Goal: Task Accomplishment & Management: Complete application form

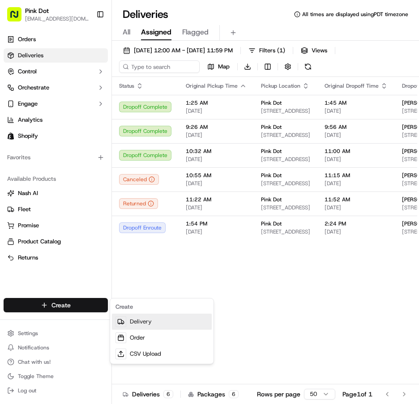
click at [149, 321] on link "Delivery" at bounding box center [162, 322] width 100 height 16
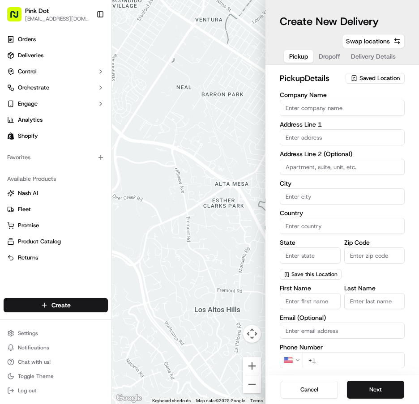
click at [318, 301] on input "First Name" at bounding box center [310, 301] width 61 height 16
type input "zvi"
click at [375, 303] on input "Last Name" at bounding box center [374, 301] width 61 height 16
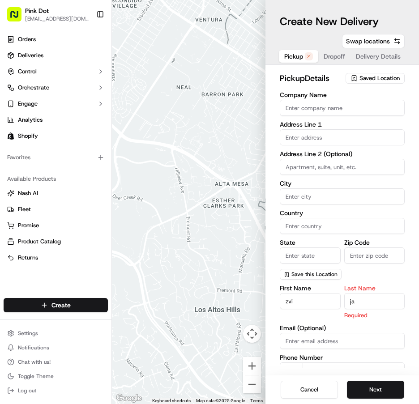
type input "j"
click at [312, 303] on input "zvi" at bounding box center [310, 301] width 61 height 16
type input "z"
click at [350, 107] on input "Company Name" at bounding box center [342, 108] width 125 height 16
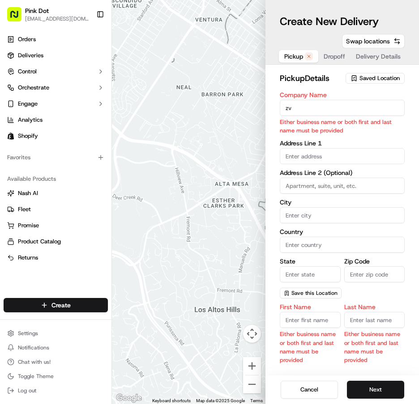
type input "z"
click at [338, 56] on span "Dropoff" at bounding box center [333, 56] width 21 height 9
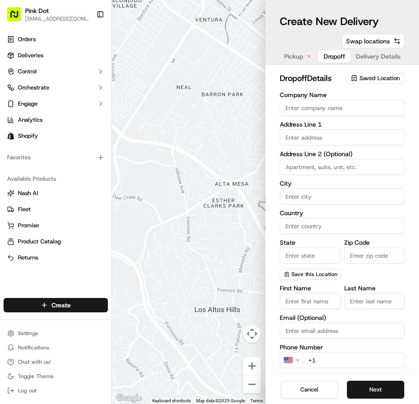
click at [319, 301] on input "First Name" at bounding box center [310, 301] width 61 height 16
type input "zvi"
click at [379, 301] on input "Last Name" at bounding box center [374, 301] width 61 height 16
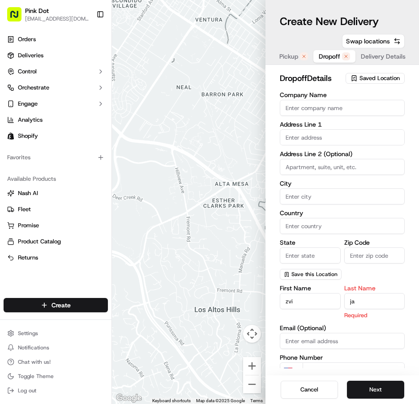
type input "j"
click at [313, 301] on input "zvi" at bounding box center [310, 301] width 61 height 16
type input "z"
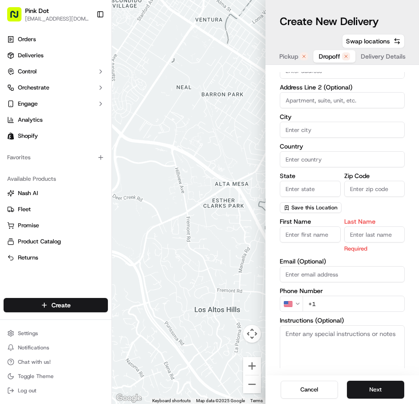
click at [360, 304] on div "First Name Last Name Required Email (Optional) Phone Number US +1 Instructions …" at bounding box center [342, 312] width 125 height 189
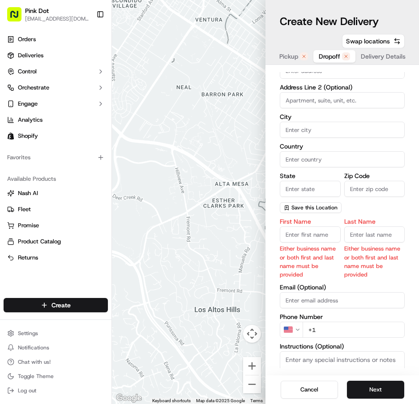
type input "+"
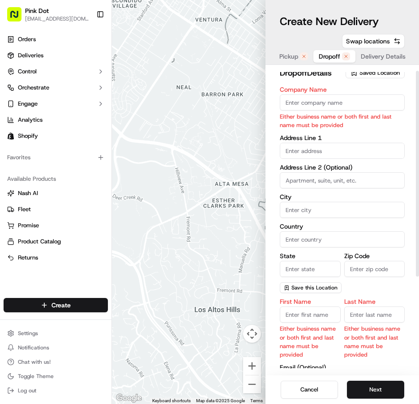
scroll to position [0, 0]
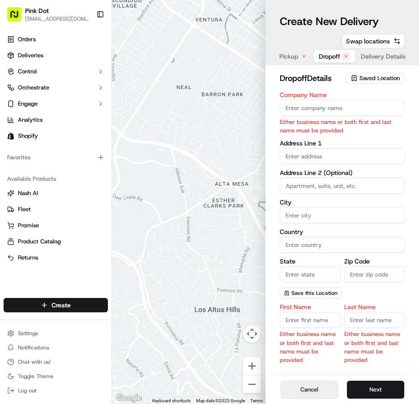
click at [317, 389] on button "Cancel" at bounding box center [308, 390] width 57 height 18
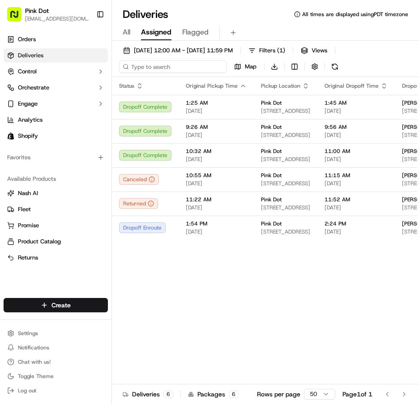
click at [174, 64] on input at bounding box center [172, 66] width 107 height 13
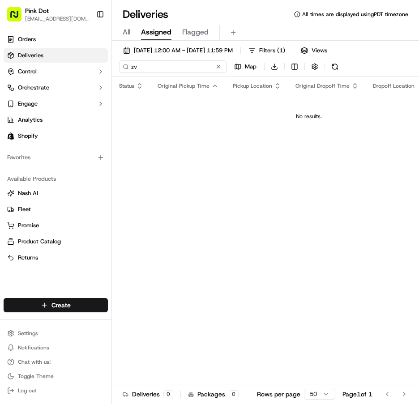
type input "z"
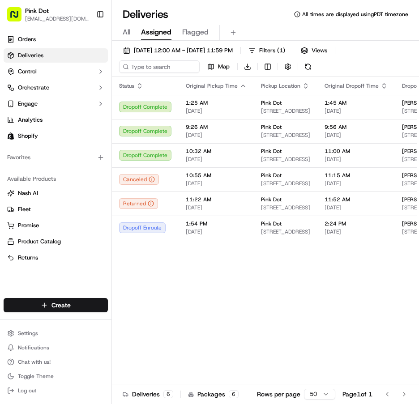
click at [82, 304] on html "Pink Dot [EMAIL_ADDRESS][DOMAIN_NAME] Toggle Sidebar Orders Deliveries Control …" at bounding box center [209, 202] width 419 height 404
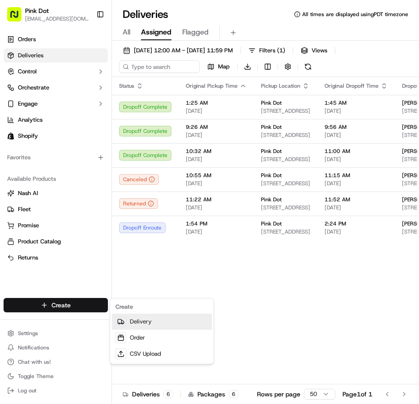
click at [146, 322] on link "Delivery" at bounding box center [162, 322] width 100 height 16
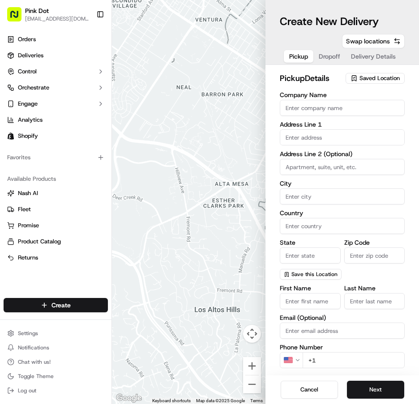
click at [353, 111] on input "Company Name" at bounding box center [342, 108] width 125 height 16
type input "p"
click at [331, 57] on span "Dropoff" at bounding box center [328, 56] width 21 height 9
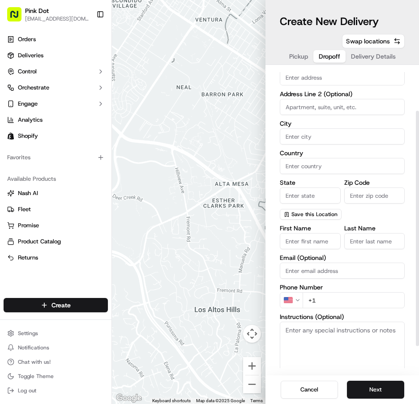
scroll to position [60, 0]
click at [318, 241] on input "First Name" at bounding box center [310, 241] width 61 height 16
type input "zvi"
click at [374, 244] on input "Last Name" at bounding box center [374, 241] width 61 height 16
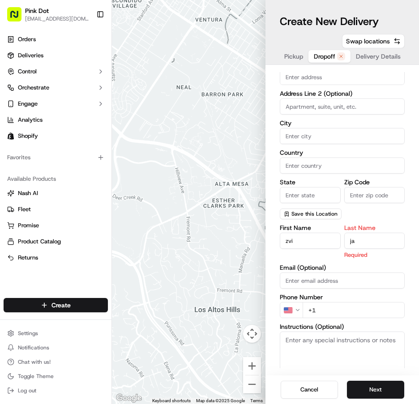
type input "j"
click at [318, 239] on input "zvi" at bounding box center [310, 241] width 61 height 16
type input "z"
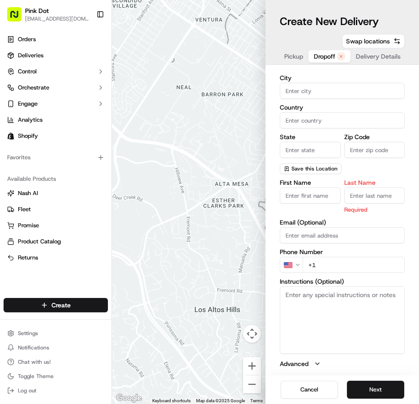
click at [369, 265] on div "First Name Last Name Required Email (Optional) Phone Number US +1 Instructions …" at bounding box center [342, 273] width 125 height 189
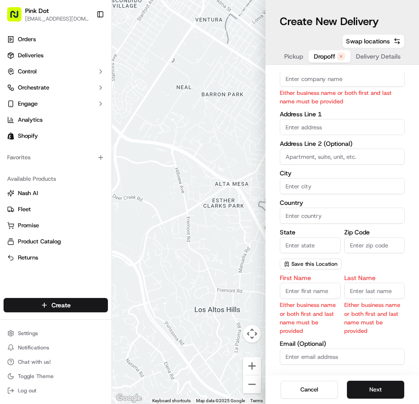
scroll to position [0, 0]
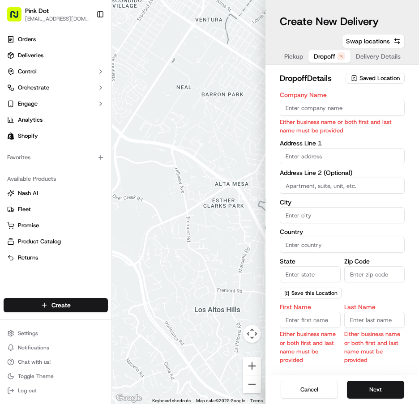
type input "[PHONE_NUMBER]"
click at [342, 157] on input "text" at bounding box center [342, 156] width 125 height 16
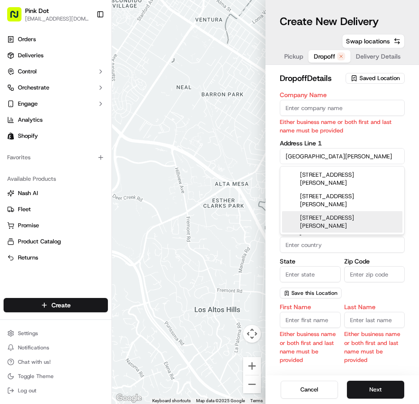
type input "[GEOGRAPHIC_DATA][PERSON_NAME]"
click at [381, 272] on input "Zip Code" at bounding box center [374, 274] width 61 height 16
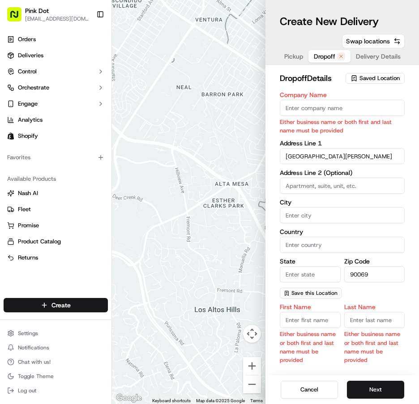
type input "90069"
click at [350, 214] on input "City" at bounding box center [342, 215] width 125 height 16
type input "[GEOGRAPHIC_DATA]"
click at [345, 243] on input "Country" at bounding box center [342, 245] width 125 height 16
type input "US"
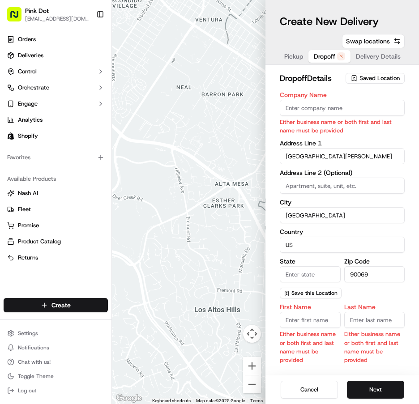
click at [318, 271] on input "State" at bounding box center [310, 274] width 61 height 16
type input "CA"
click at [366, 189] on input at bounding box center [342, 186] width 125 height 16
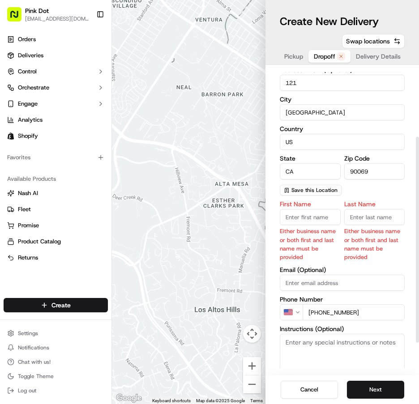
scroll to position [103, 0]
type input "121"
click at [322, 219] on input "First Name" at bounding box center [310, 216] width 61 height 16
type input "z"
click at [380, 215] on input "Last Name" at bounding box center [374, 216] width 61 height 16
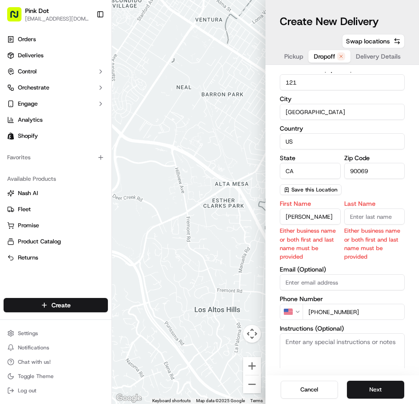
scroll to position [85, 0]
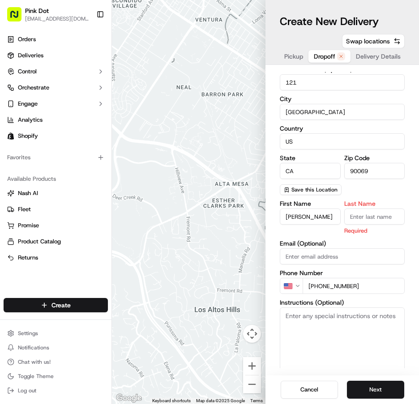
click at [326, 217] on input "[PERSON_NAME]" at bounding box center [310, 216] width 61 height 16
type input "Zvi"
click at [386, 216] on input "Last Name" at bounding box center [374, 216] width 61 height 16
type input "j"
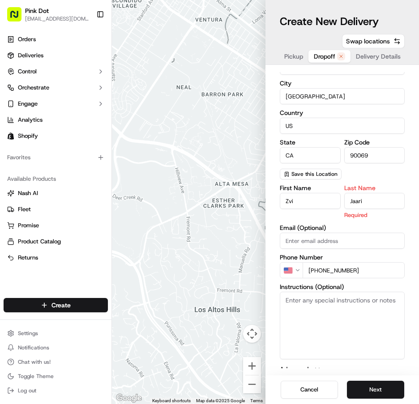
type input "Jaari"
click at [362, 315] on textarea "Instructions (Optional)" at bounding box center [342, 325] width 125 height 67
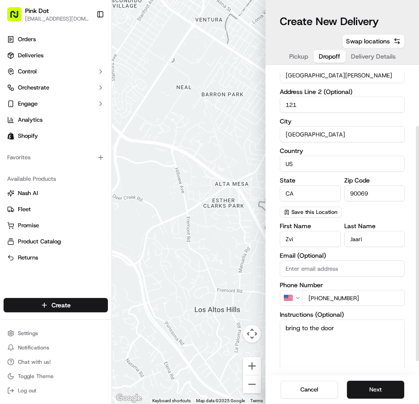
scroll to position [95, 0]
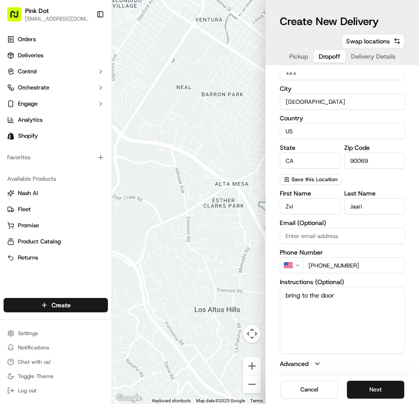
type textarea "bring to the door"
click at [381, 386] on button "Next" at bounding box center [375, 390] width 57 height 18
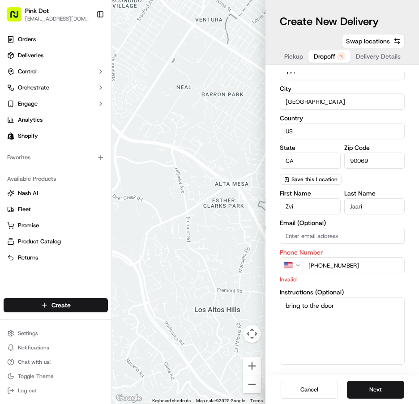
click at [369, 265] on input "[PHONE_NUMBER]" at bounding box center [353, 265] width 102 height 16
click at [356, 264] on input "+" at bounding box center [353, 265] width 102 height 16
type input "[PHONE_NUMBER]"
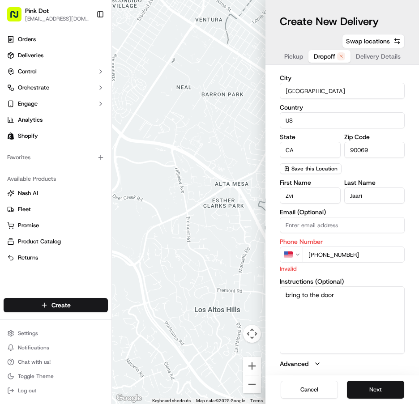
click at [376, 387] on button "Next" at bounding box center [375, 390] width 57 height 18
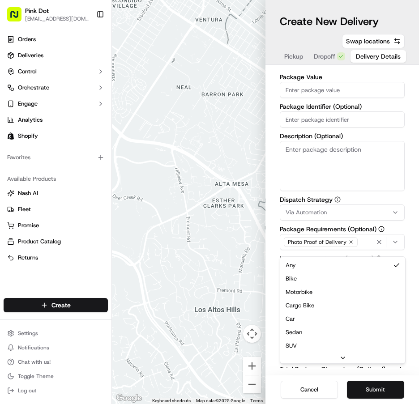
scroll to position [120, 0]
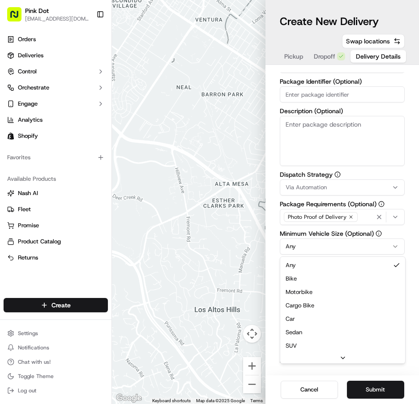
click at [408, 176] on div "Delivery Details now scheduled Items Count (Optional) Currency USD Package Valu…" at bounding box center [341, 220] width 153 height 310
click at [409, 170] on div "Delivery Details now scheduled Items Count (Optional) Currency USD Package Valu…" at bounding box center [341, 220] width 153 height 310
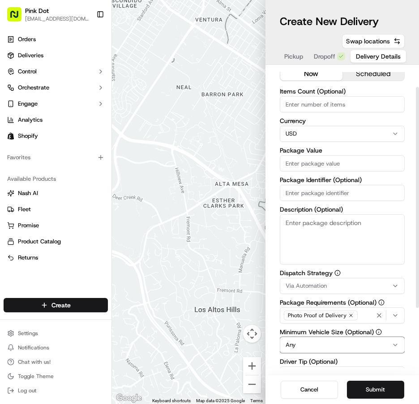
scroll to position [0, 0]
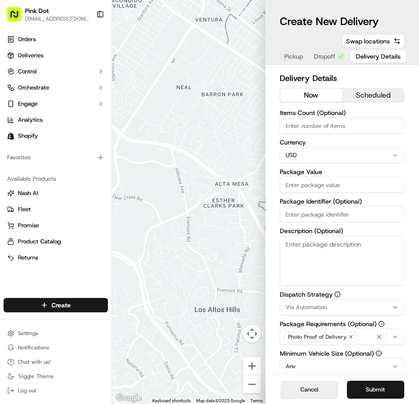
click at [317, 392] on button "Cancel" at bounding box center [308, 390] width 57 height 18
